Goal: Task Accomplishment & Management: Manage account settings

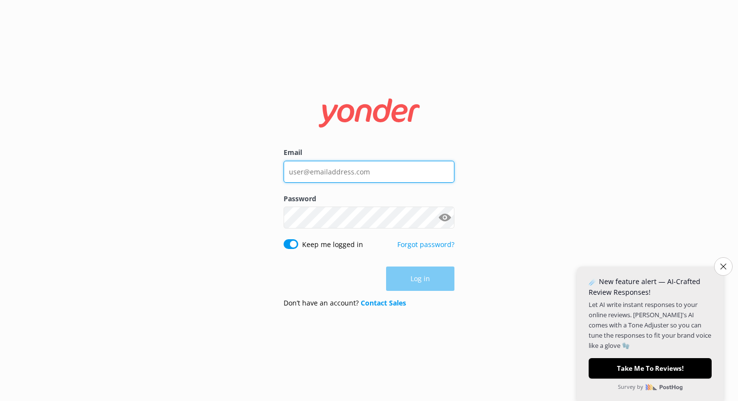
type input "[EMAIL_ADDRESS][DOMAIN_NAME]"
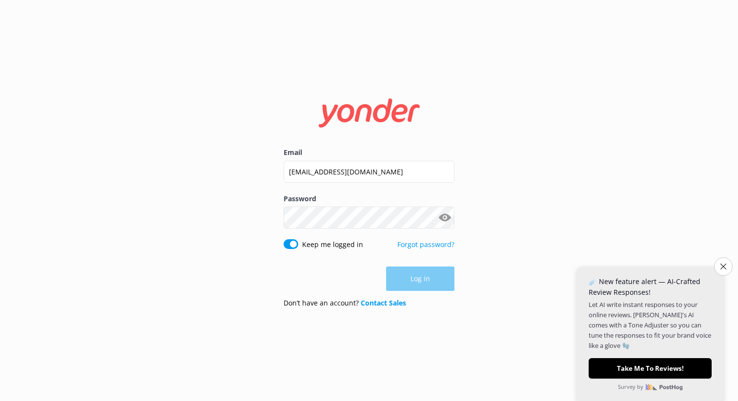
click at [423, 280] on div "Log in" at bounding box center [368, 279] width 171 height 24
click at [421, 280] on button "Log in" at bounding box center [420, 279] width 68 height 24
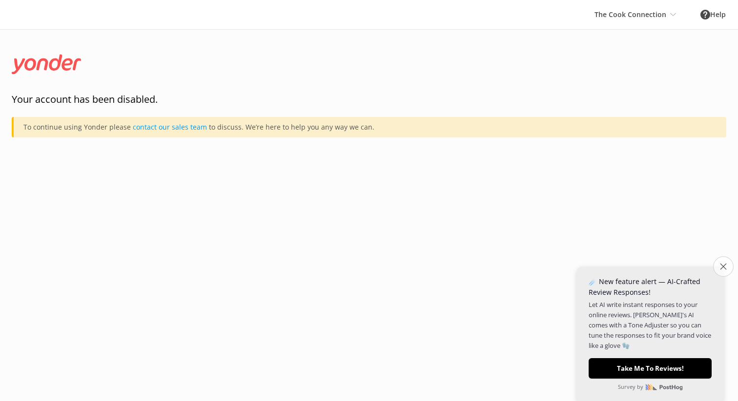
click at [721, 269] on icon "Close survey" at bounding box center [723, 266] width 6 height 6
